Goal: Task Accomplishment & Management: Manage account settings

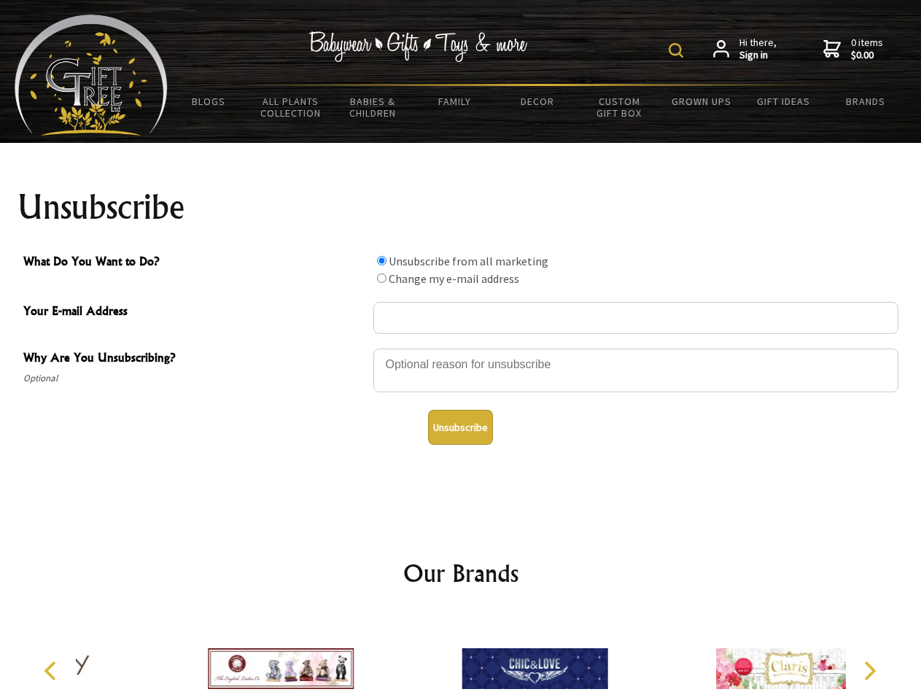
click at [678, 50] on img at bounding box center [676, 50] width 15 height 15
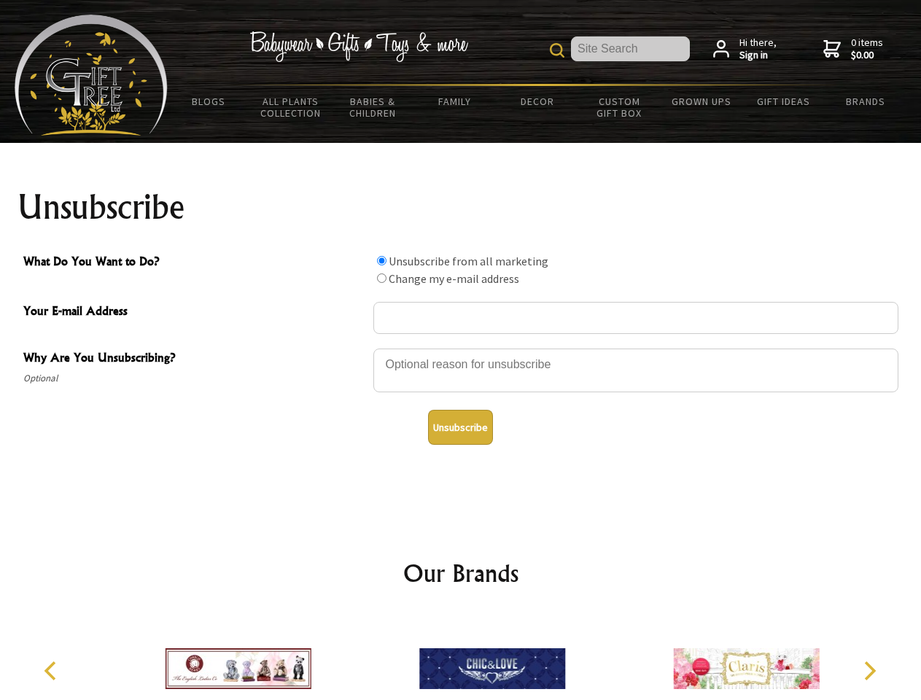
click at [461, 348] on div at bounding box center [635, 372] width 525 height 51
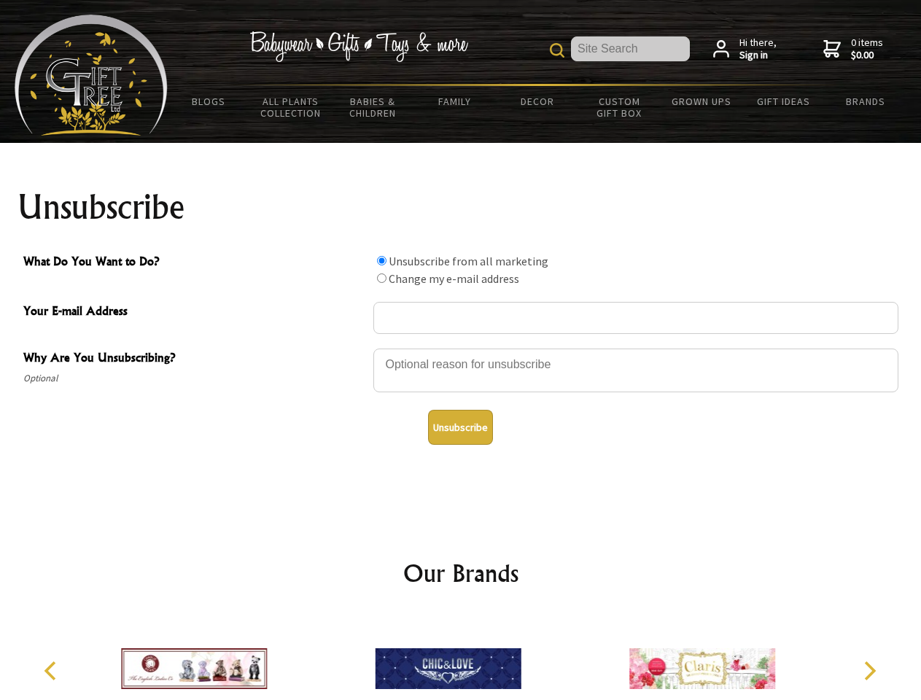
click at [381, 260] on input "What Do You Want to Do?" at bounding box center [381, 260] width 9 height 9
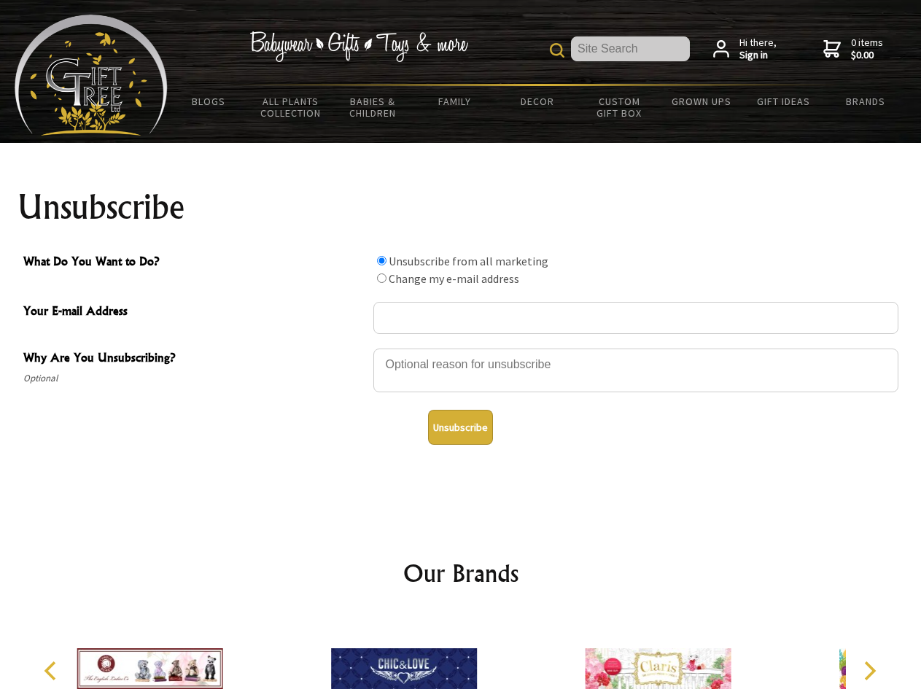
click at [381, 278] on input "What Do You Want to Do?" at bounding box center [381, 278] width 9 height 9
radio input "true"
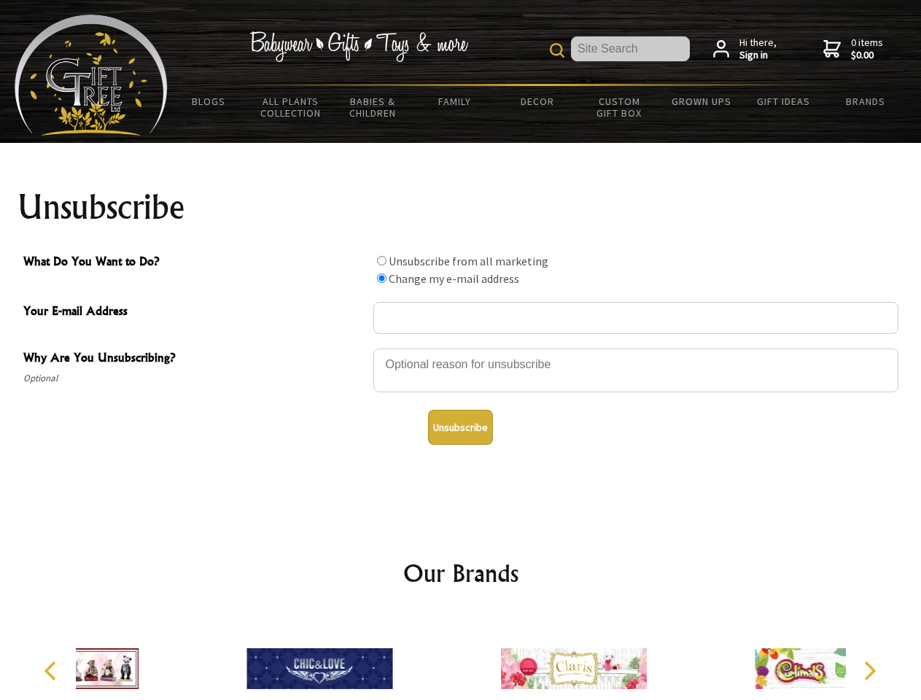
click at [460, 427] on button "Unsubscribe" at bounding box center [460, 427] width 65 height 35
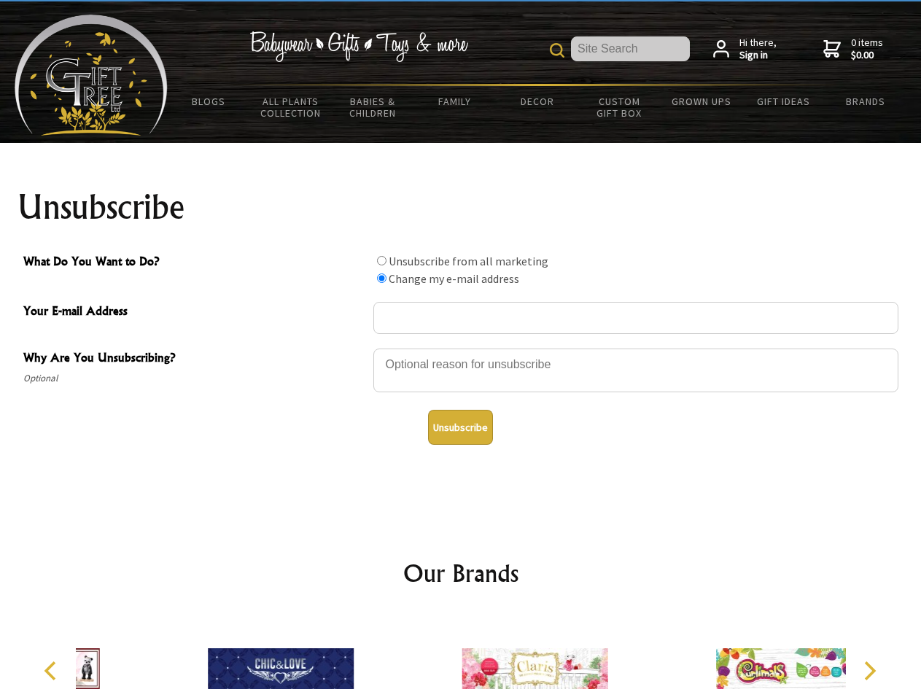
click at [461, 657] on div at bounding box center [535, 671] width 254 height 114
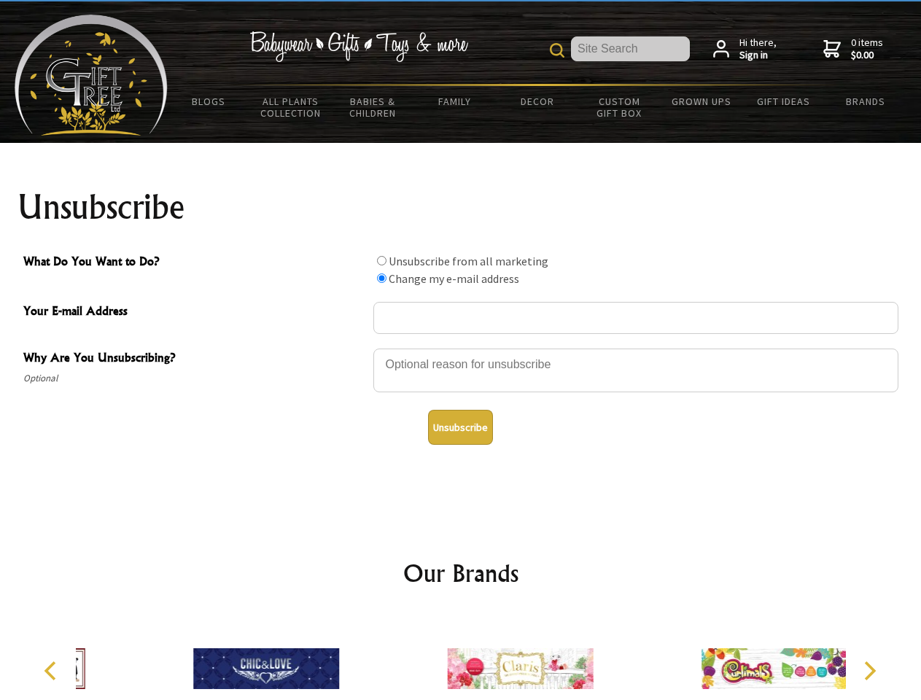
click at [53, 671] on icon "Previous" at bounding box center [51, 671] width 19 height 19
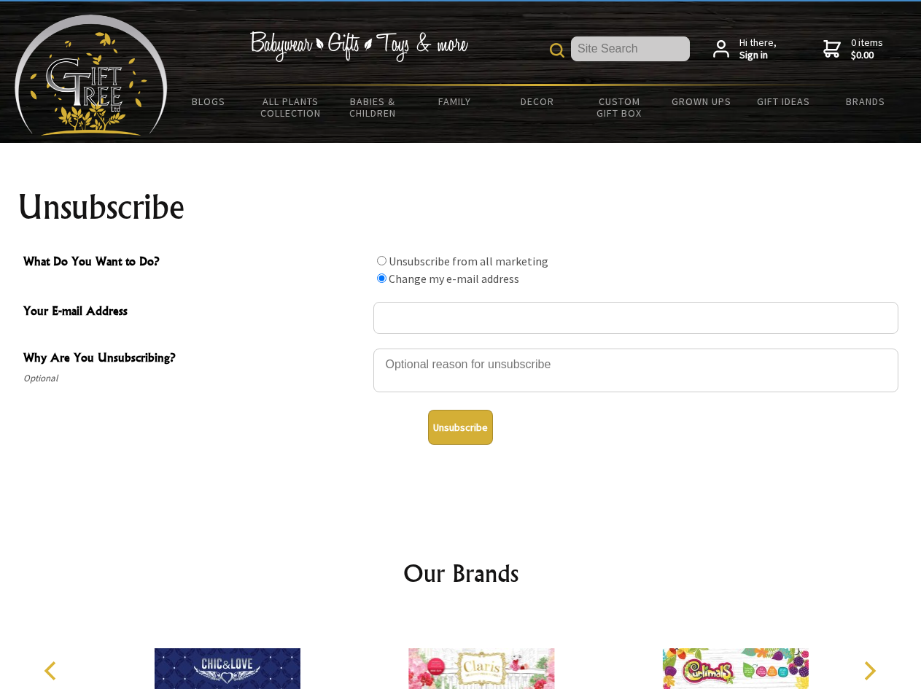
click at [869, 671] on icon "Next" at bounding box center [868, 671] width 19 height 19
